Goal: Information Seeking & Learning: Learn about a topic

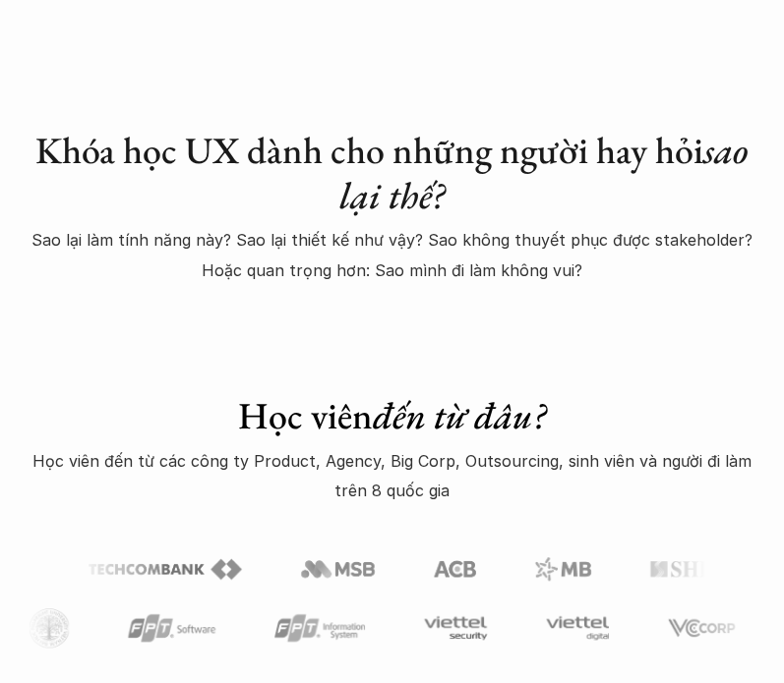
click at [0, 0] on link "Khóa học" at bounding box center [0, 0] width 0 height 0
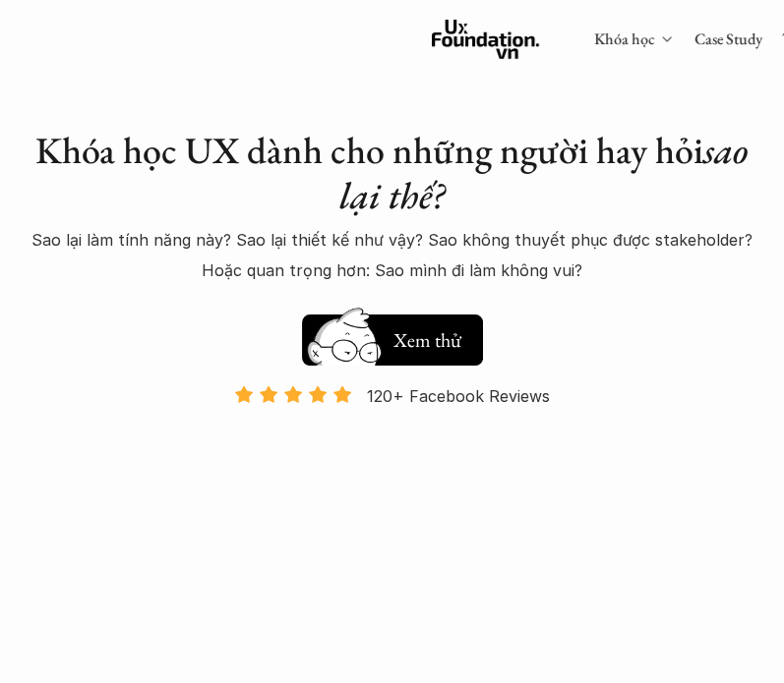
click at [658, 38] on icon at bounding box center [666, 39] width 16 height 16
click at [658, 31] on icon at bounding box center [666, 39] width 16 height 16
click at [593, 41] on link "Khóa học" at bounding box center [623, 39] width 61 height 21
click at [593, 30] on link "Khóa học" at bounding box center [623, 39] width 61 height 21
click at [693, 40] on link "Case Study" at bounding box center [727, 39] width 68 height 21
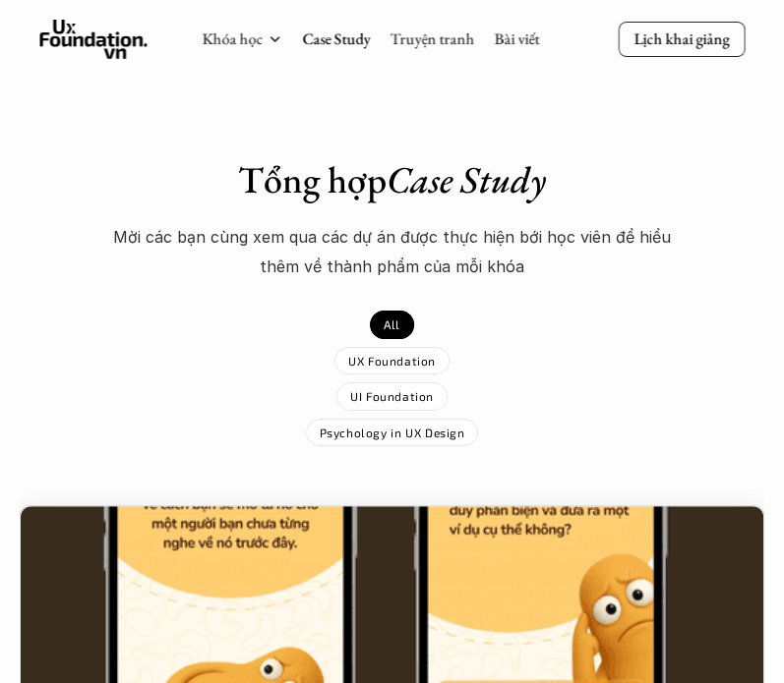
scroll to position [295, 0]
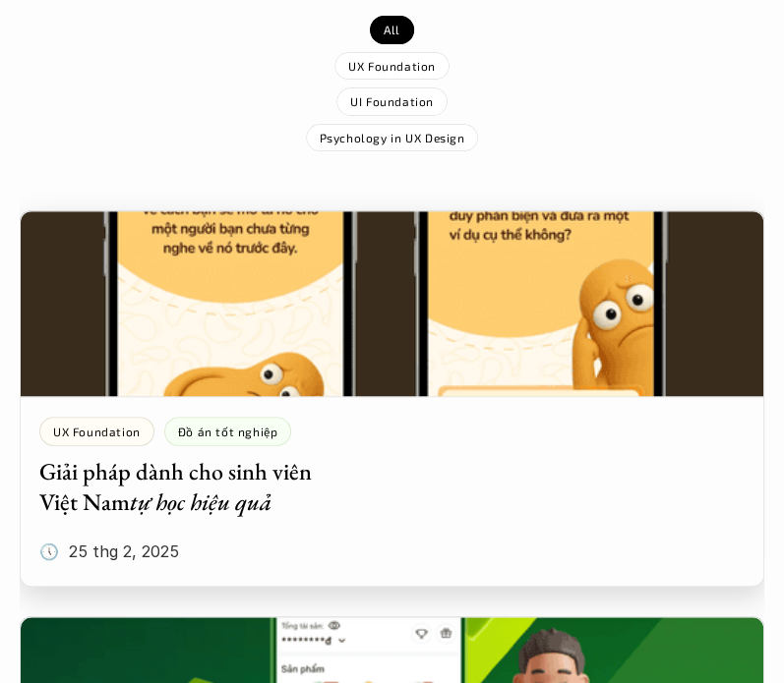
click at [547, 333] on div at bounding box center [392, 398] width 744 height 377
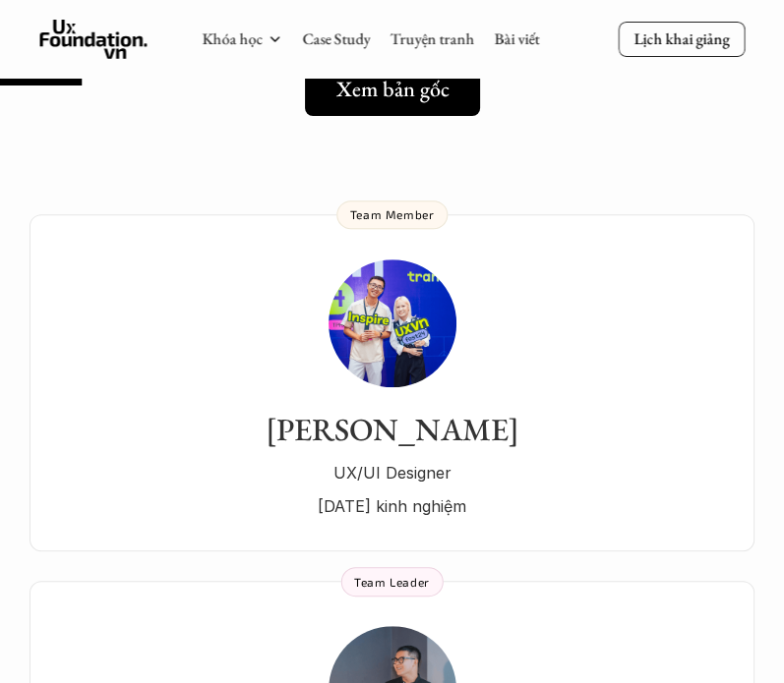
scroll to position [295, 0]
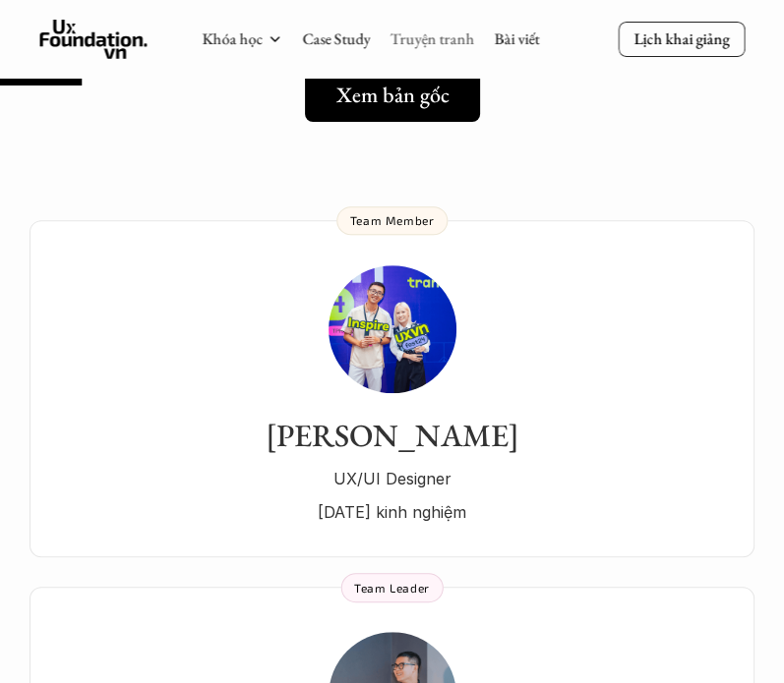
click at [433, 46] on link "Truyện tranh" at bounding box center [431, 39] width 85 height 21
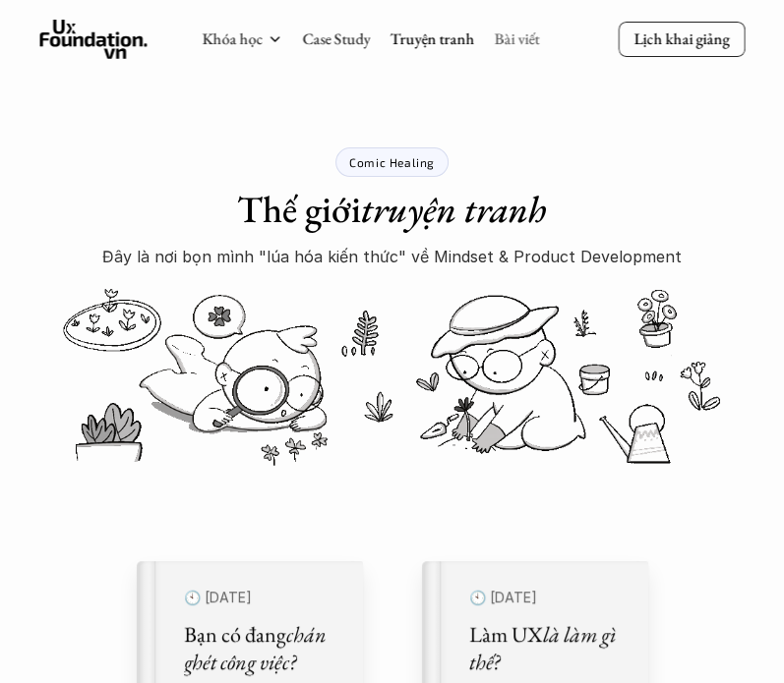
click at [535, 38] on link "Bài viết" at bounding box center [516, 39] width 45 height 21
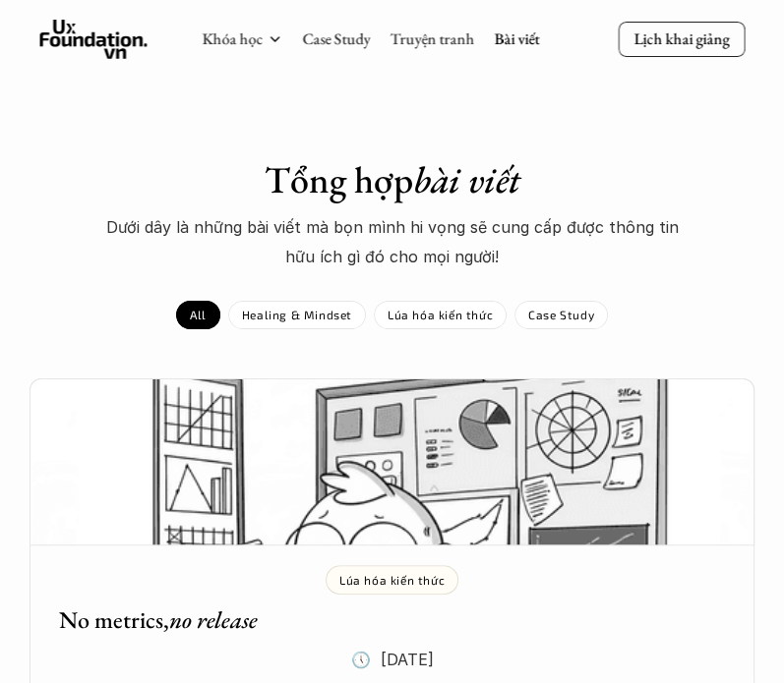
click at [218, 51] on div "Khóa học Case Study Truyện tranh Bài viết" at bounding box center [370, 39] width 337 height 39
click at [229, 33] on link "Khóa học" at bounding box center [232, 39] width 61 height 21
click at [287, 33] on div "Khóa học Case Study Truyện tranh Bài viết" at bounding box center [370, 39] width 337 height 39
click at [281, 42] on icon at bounding box center [274, 39] width 16 height 16
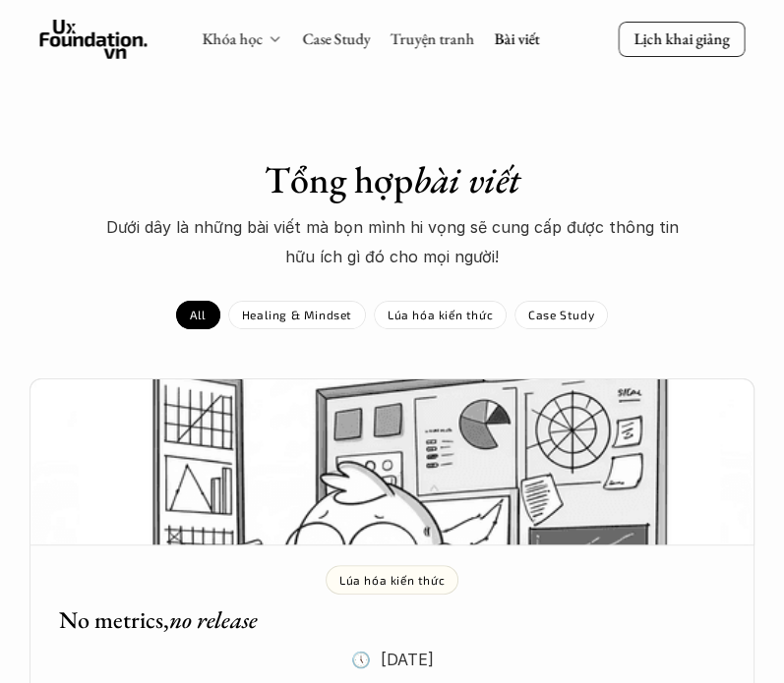
click at [271, 30] on div "Khóa học" at bounding box center [242, 40] width 81 height 22
click at [241, 30] on link "Khóa học" at bounding box center [232, 39] width 61 height 21
click at [228, 41] on link "Khóa học" at bounding box center [232, 39] width 61 height 21
click at [121, 29] on icon at bounding box center [93, 39] width 108 height 39
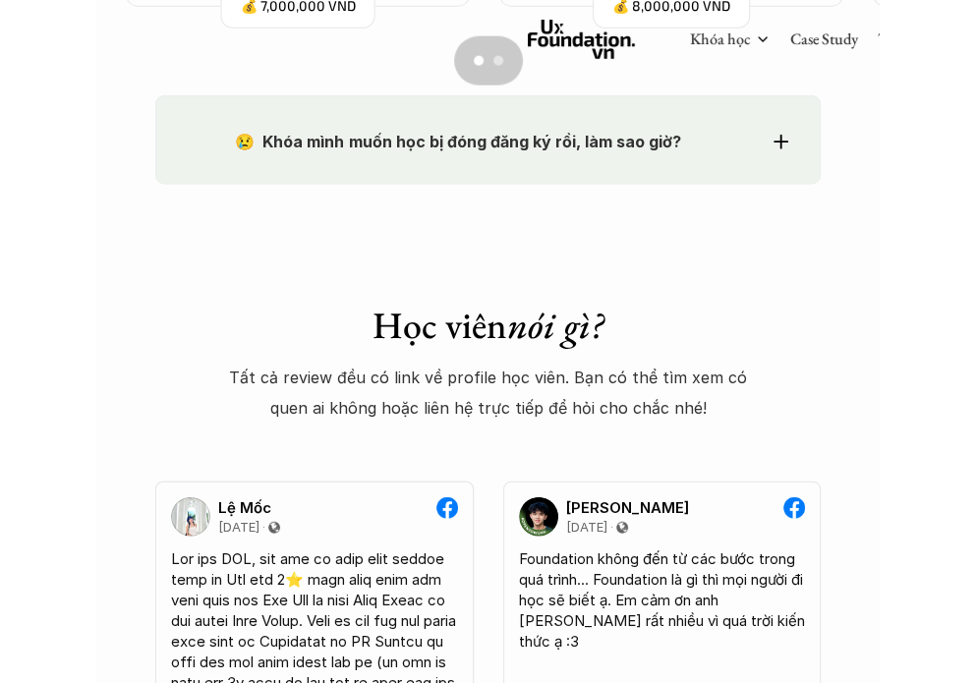
scroll to position [2108, 0]
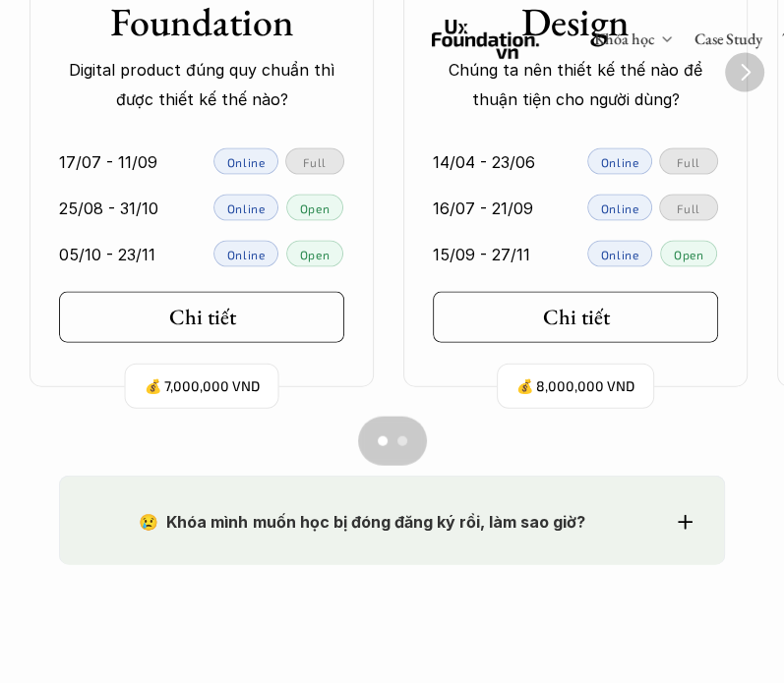
click at [658, 38] on icon at bounding box center [666, 39] width 16 height 16
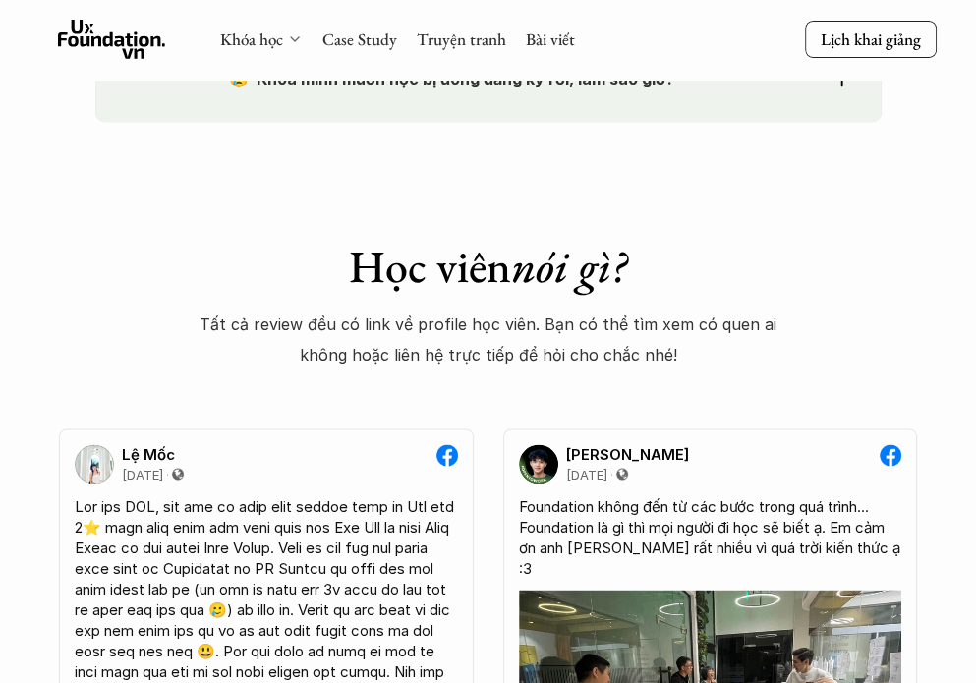
click at [293, 36] on icon at bounding box center [295, 39] width 16 height 16
click at [297, 36] on icon at bounding box center [295, 39] width 16 height 16
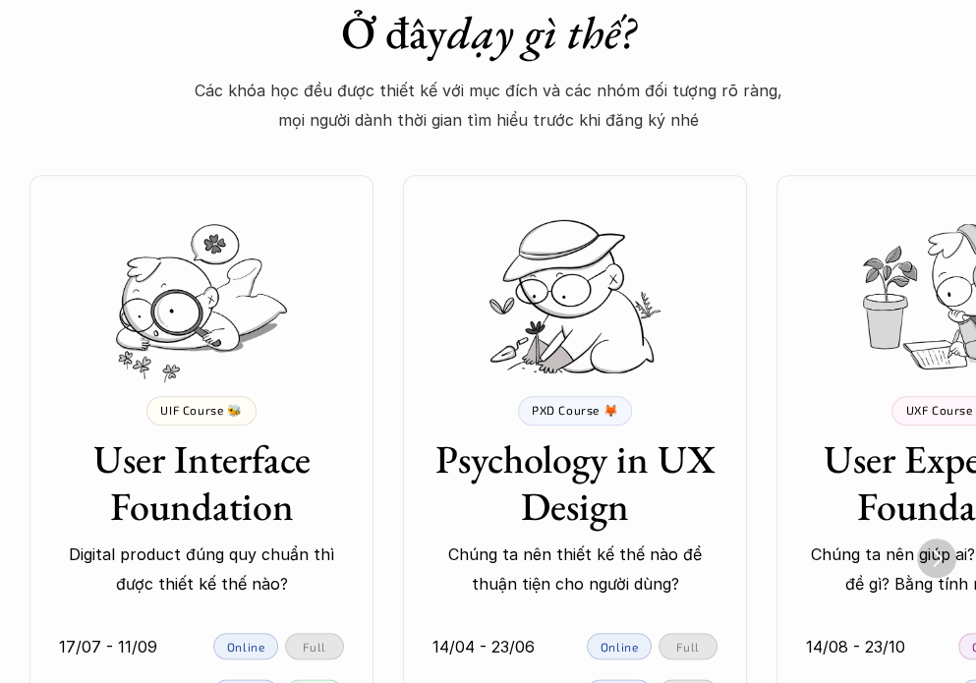
scroll to position [1475, 0]
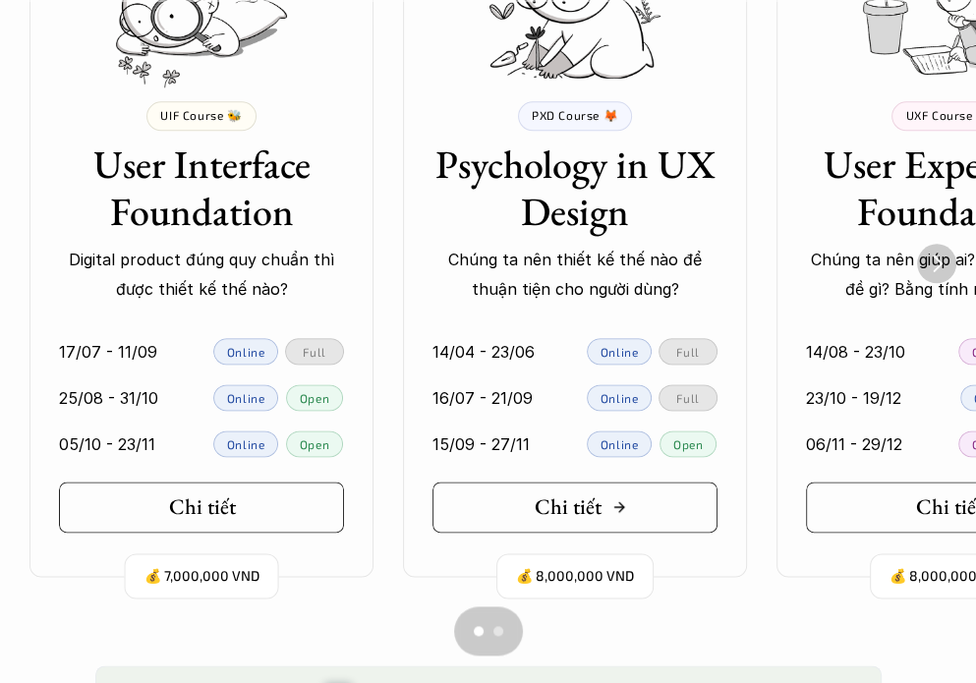
click at [539, 502] on h5 "Chi tiết" at bounding box center [568, 508] width 67 height 26
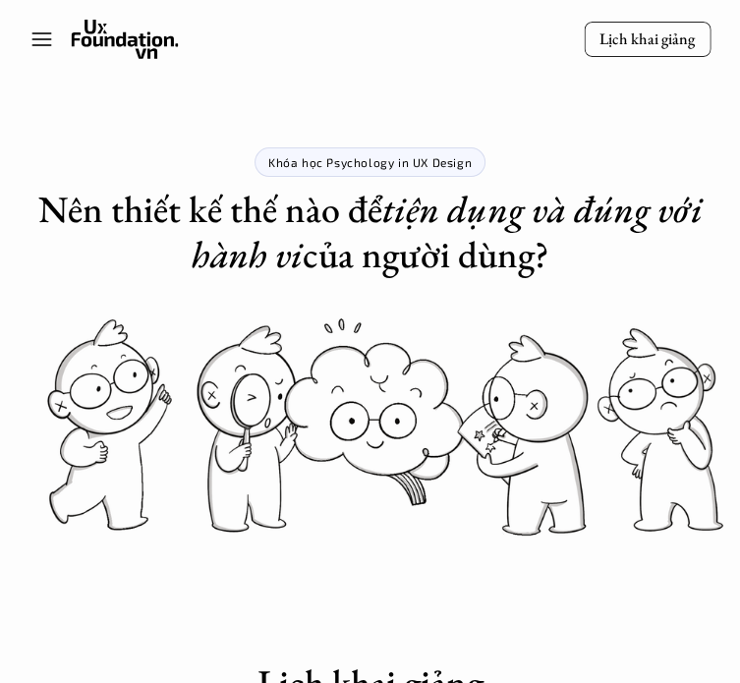
click at [52, 29] on icon at bounding box center [41, 40] width 24 height 24
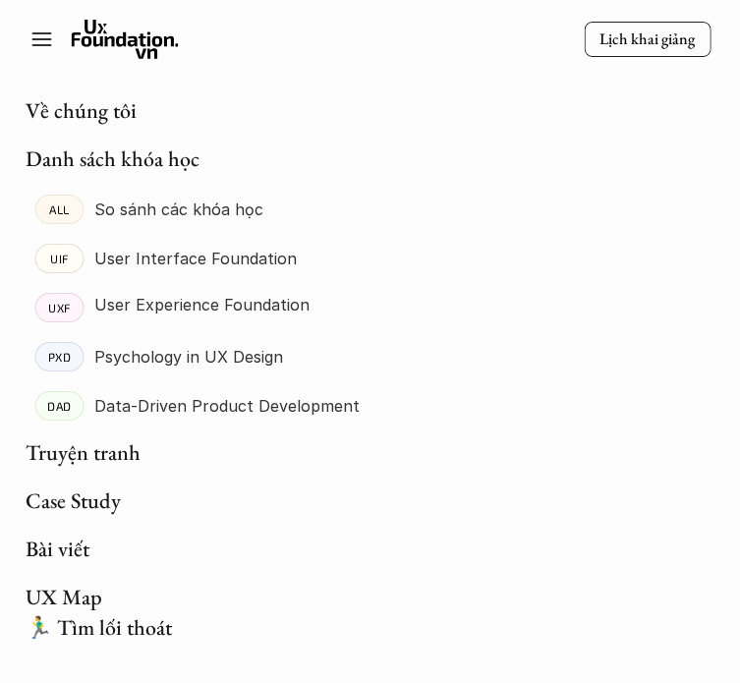
scroll to position [590, 0]
click at [98, 624] on link "🏃‍♂️ Tìm lối thoát" at bounding box center [98, 628] width 146 height 29
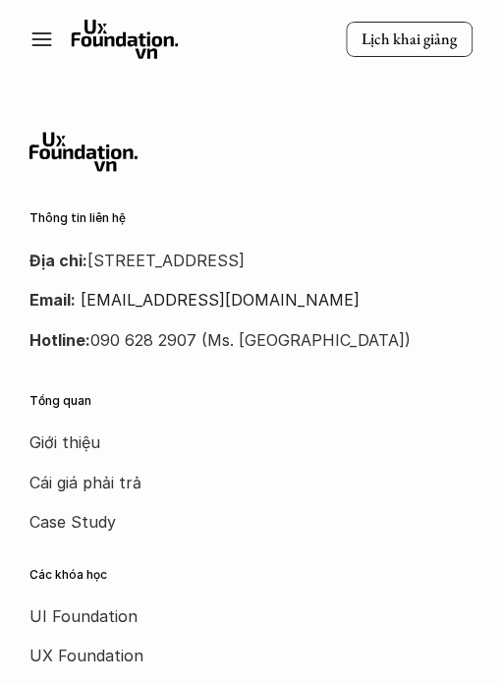
scroll to position [14042, 0]
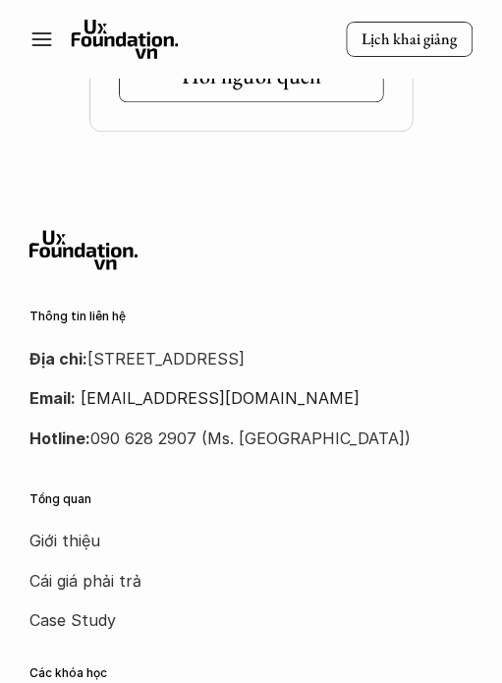
click at [48, 45] on line at bounding box center [41, 45] width 18 height 0
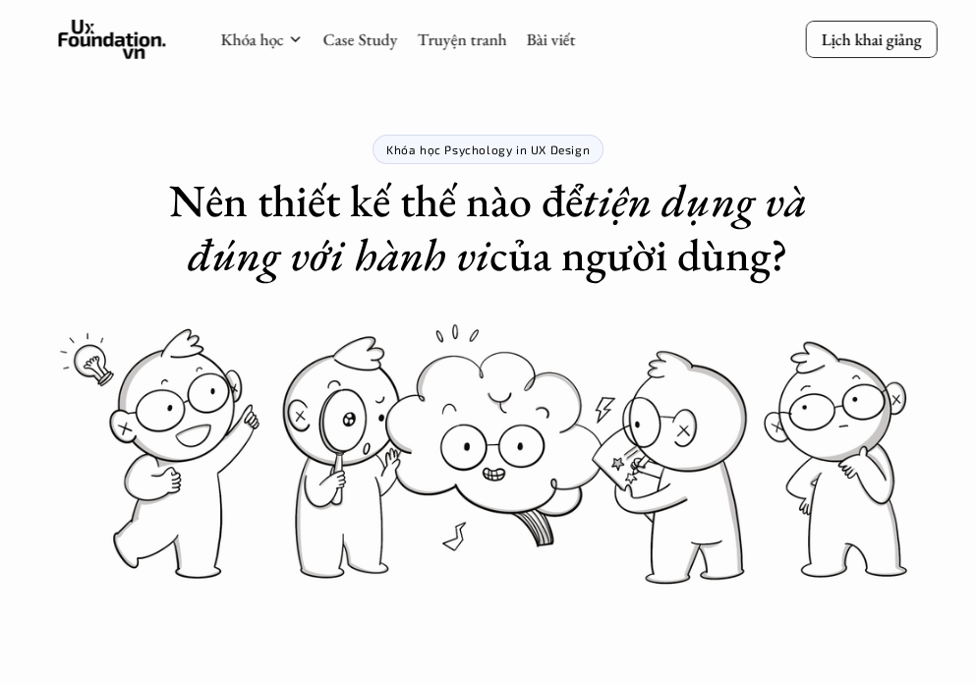
scroll to position [0, 0]
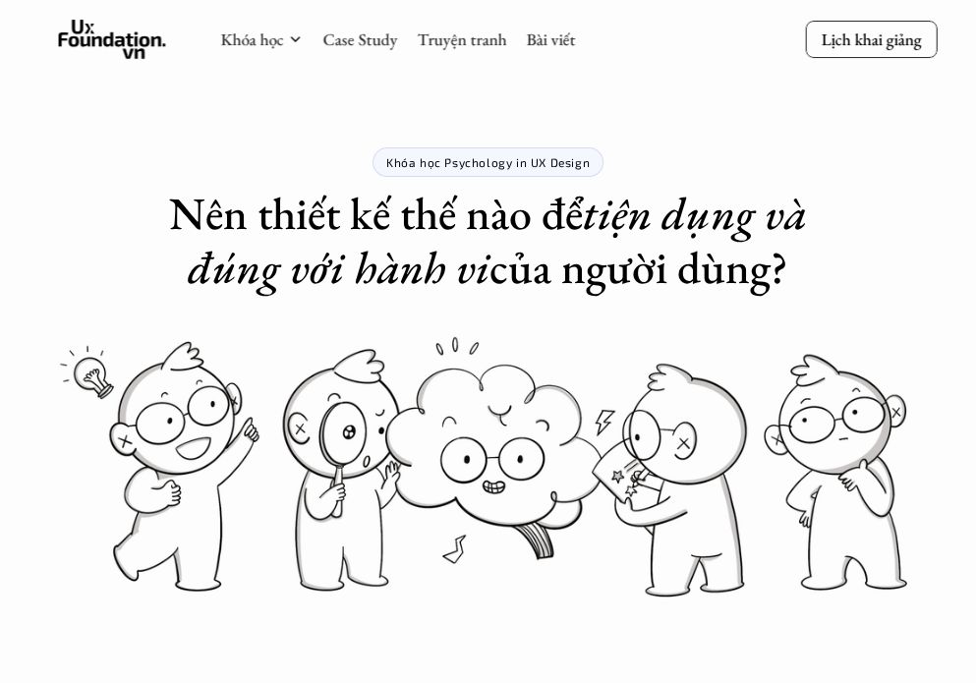
click at [166, 38] on icon at bounding box center [112, 39] width 108 height 39
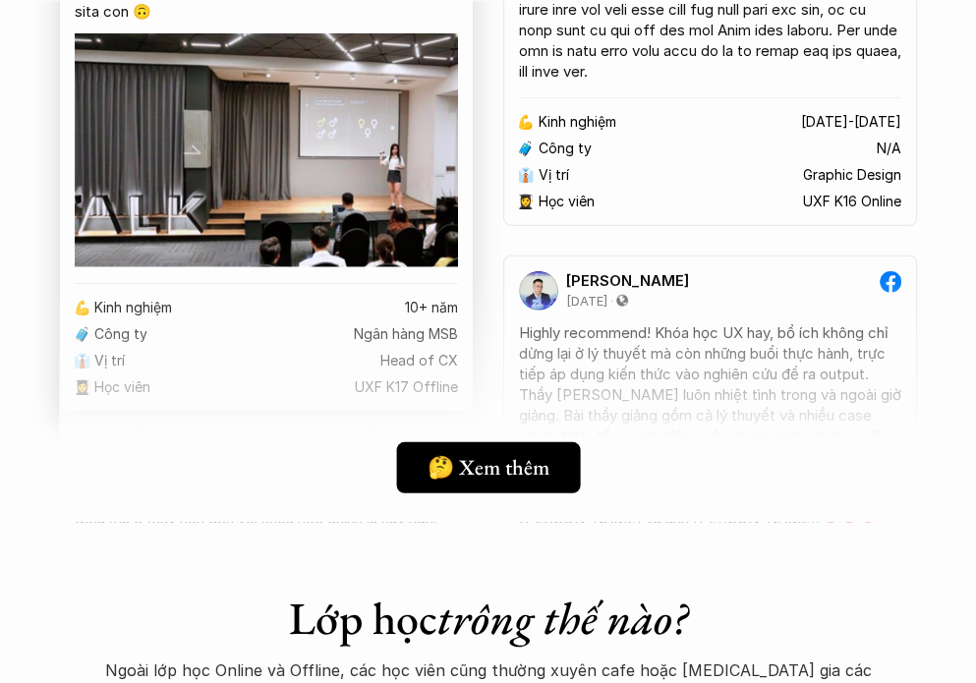
scroll to position [3847, 0]
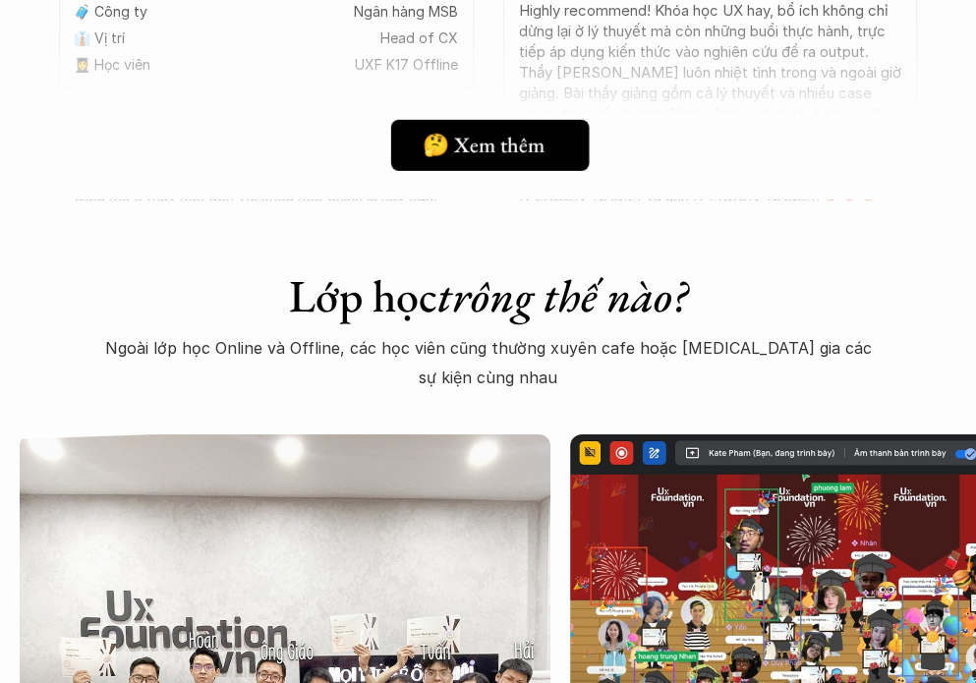
click at [555, 160] on link "🤔 Xem thêm" at bounding box center [489, 145] width 199 height 51
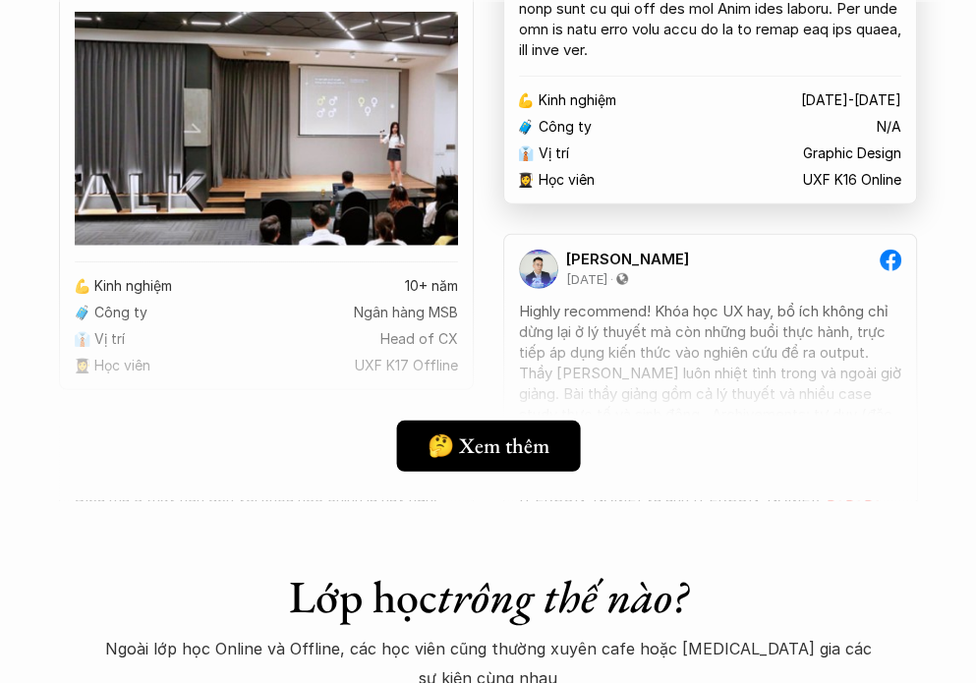
scroll to position [3552, 0]
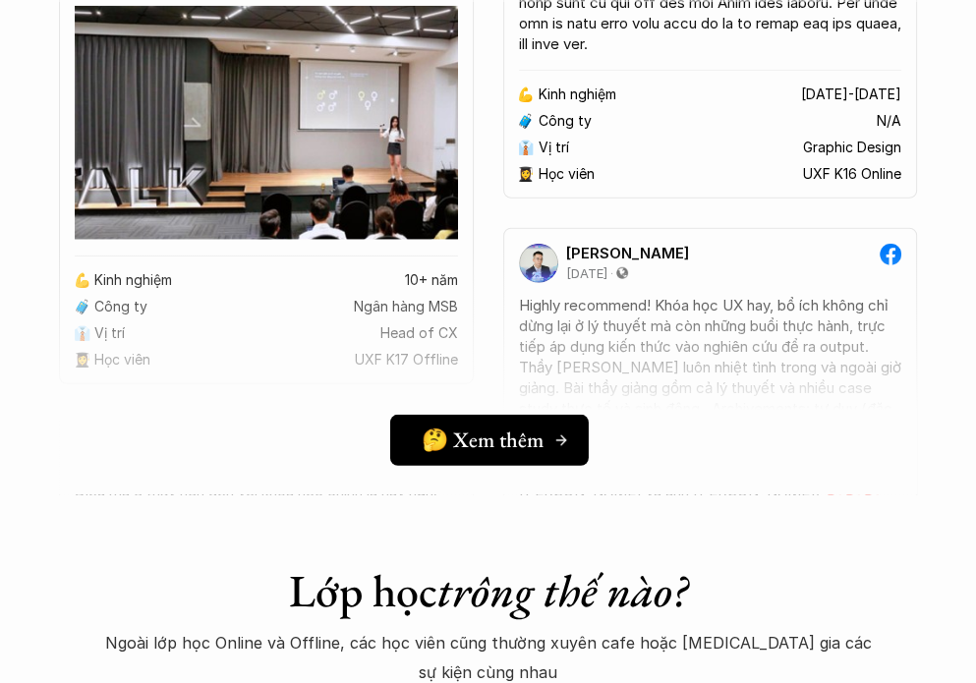
click at [482, 428] on h5 "🤔 Xem thêm" at bounding box center [482, 441] width 122 height 26
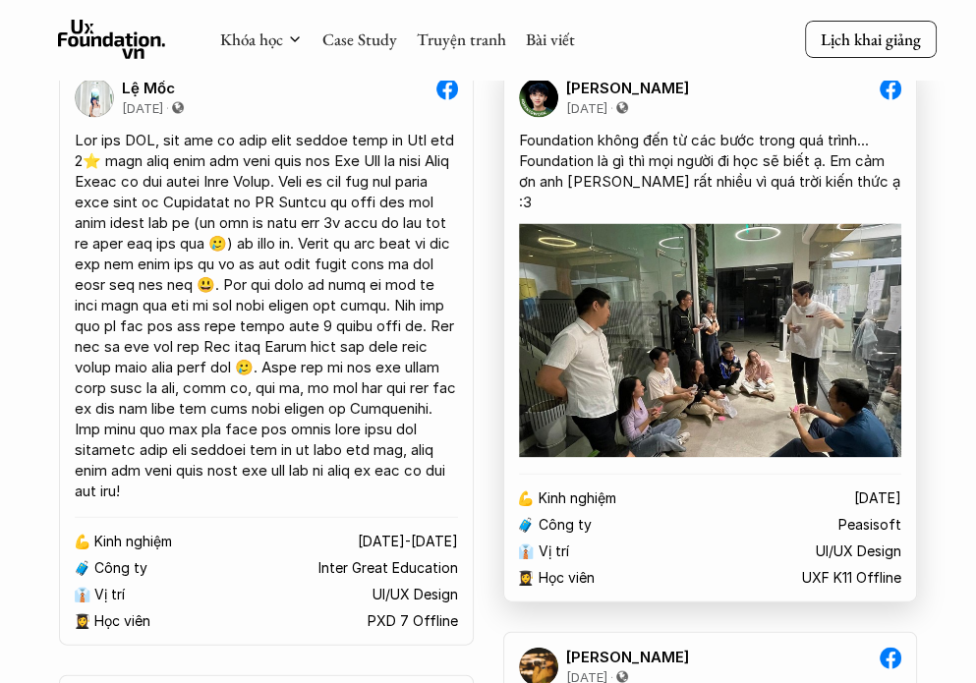
scroll to position [2372, 0]
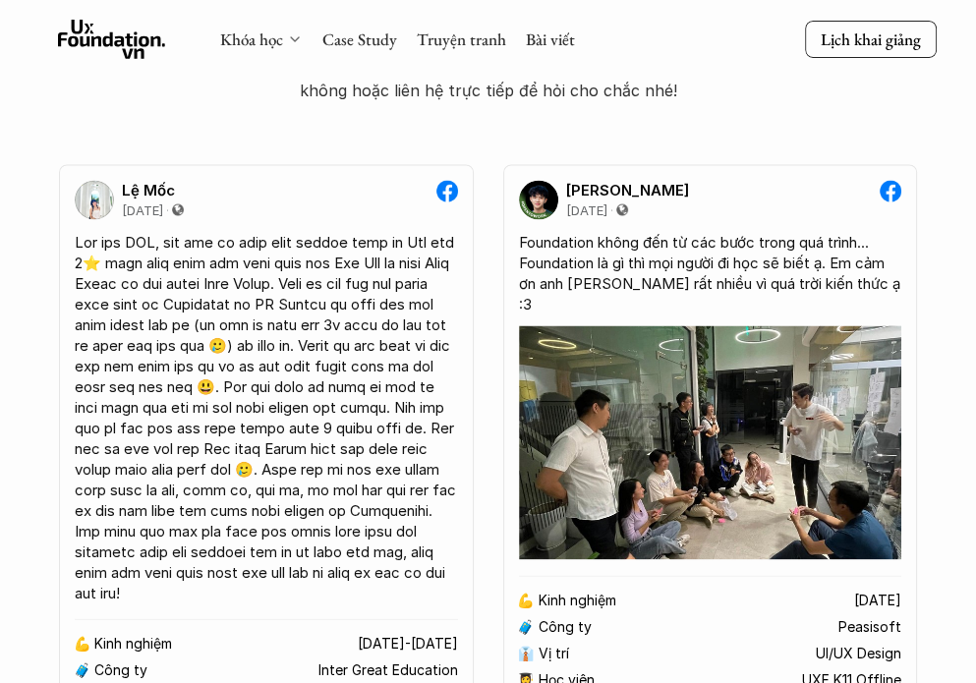
click at [302, 36] on icon at bounding box center [295, 39] width 16 height 16
click at [291, 28] on div "Khóa học Case Study Truyện tranh Bài viết" at bounding box center [397, 39] width 355 height 39
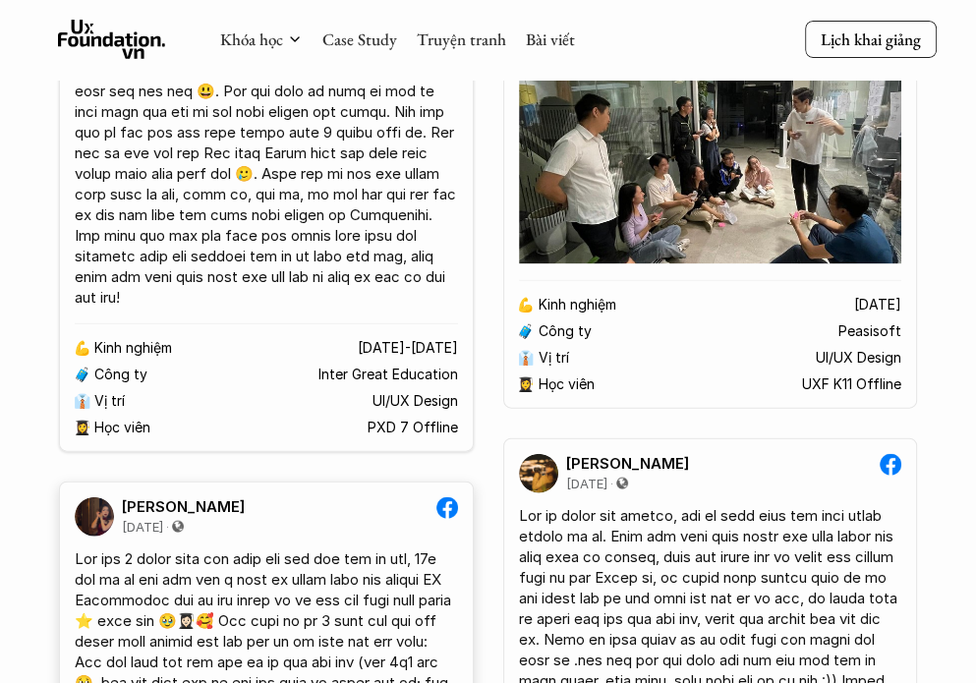
scroll to position [898, 0]
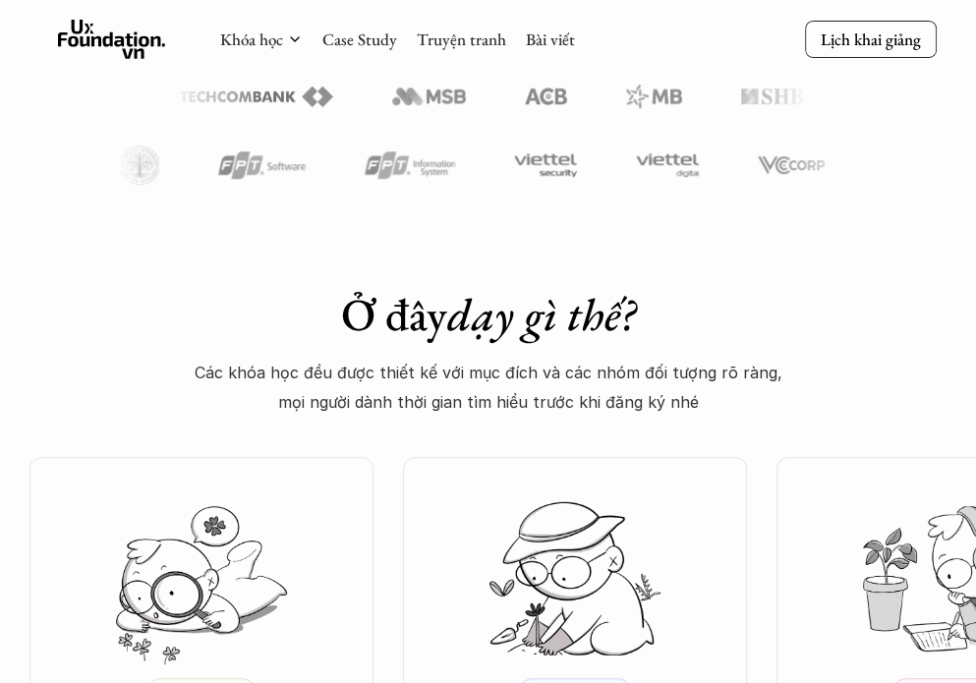
click at [240, 24] on div "Khóa học Case Study Truyện tranh Bài viết" at bounding box center [397, 39] width 355 height 39
click at [240, 37] on link "Khóa học" at bounding box center [251, 40] width 63 height 22
drag, startPoint x: 239, startPoint y: 37, endPoint x: 232, endPoint y: 53, distance: 17.2
click at [232, 53] on div "Khóa học Case Study Truyện tranh Bài viết" at bounding box center [397, 39] width 355 height 39
click at [254, 29] on link "Khóa học" at bounding box center [251, 40] width 63 height 22
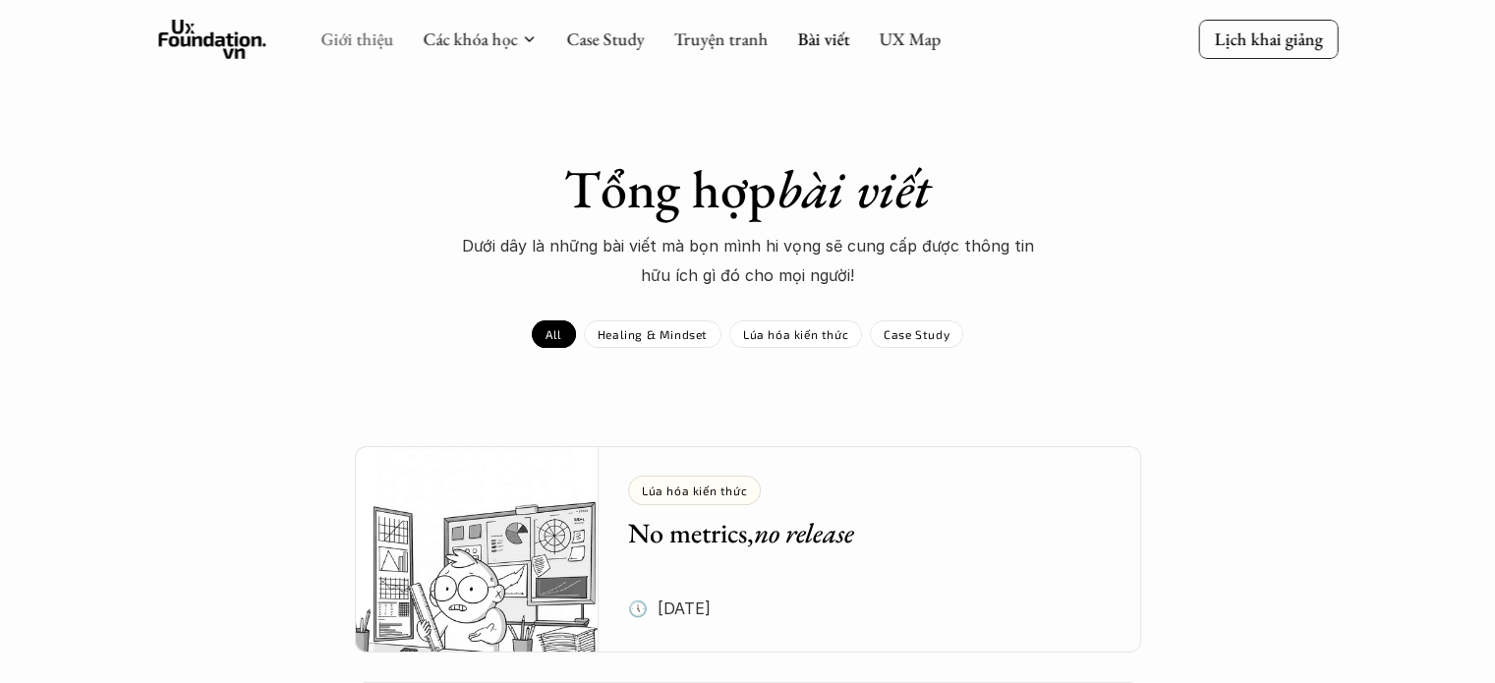
click at [349, 34] on link "Giới thiệu" at bounding box center [357, 39] width 73 height 23
